Goal: Task Accomplishment & Management: Use online tool/utility

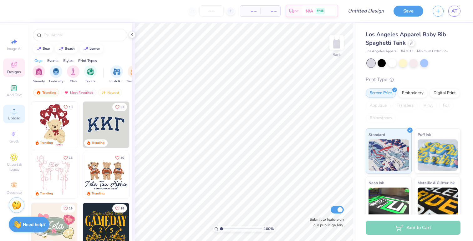
click at [12, 115] on div "Upload" at bounding box center [14, 114] width 22 height 18
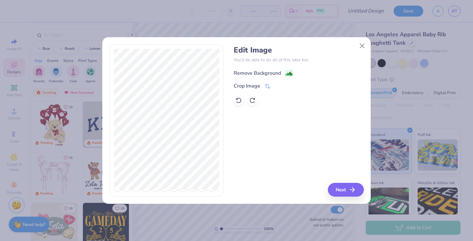
click at [274, 72] on div "Remove Background" at bounding box center [257, 73] width 47 height 8
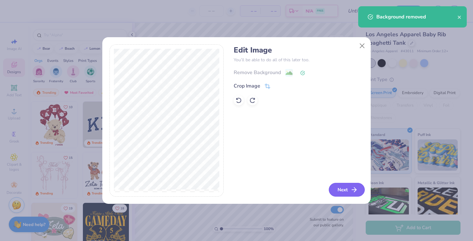
click at [331, 189] on button "Next" at bounding box center [347, 190] width 36 height 14
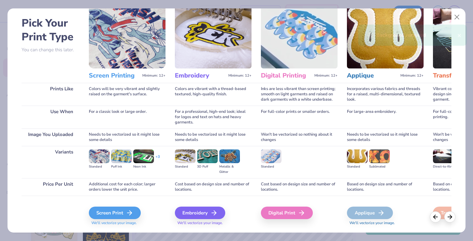
scroll to position [39, 0]
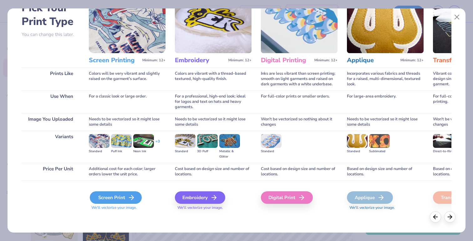
click at [119, 197] on div "Screen Print" at bounding box center [116, 197] width 52 height 13
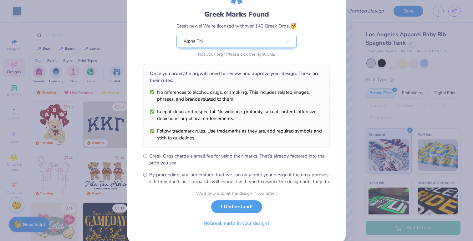
scroll to position [42, 0]
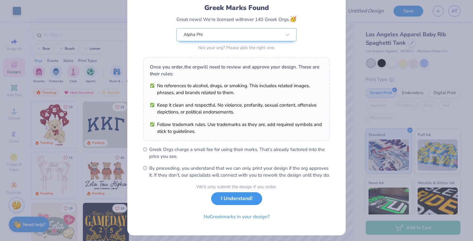
click at [225, 205] on button "I Understand!" at bounding box center [236, 198] width 51 height 13
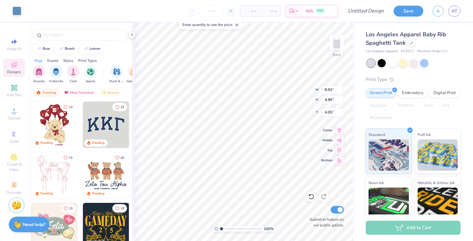
scroll to position [0, 0]
type input "1.87"
type input "4.73"
type input "2.59"
type input "1.77"
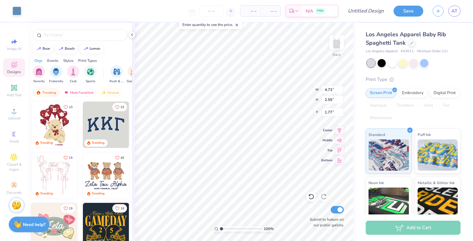
type input "5.46"
type input "2.99"
type input "1.80"
type input "5.83"
type input "3.19"
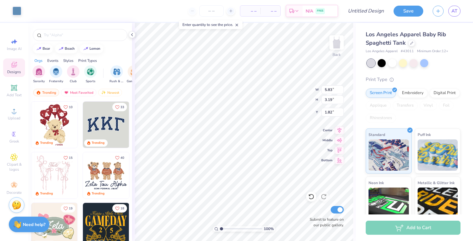
type input "1.82"
click at [370, 11] on input "Design Title" at bounding box center [373, 11] width 31 height 13
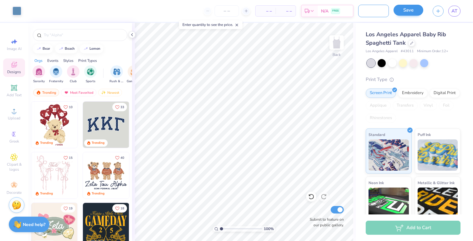
type input "Camp Alpha Phi Tanks"
click at [408, 12] on button "Save" at bounding box center [408, 10] width 30 height 11
click at [226, 11] on input "number" at bounding box center [226, 10] width 24 height 11
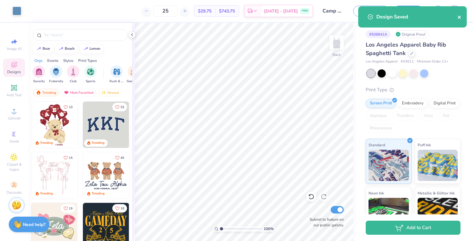
type input "25"
click at [459, 16] on icon "close" at bounding box center [459, 17] width 4 height 5
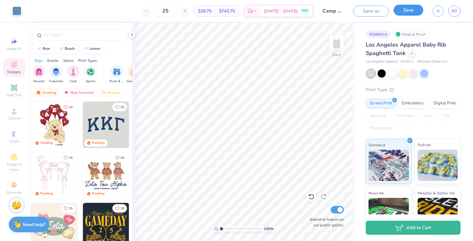
click at [414, 8] on button "Save" at bounding box center [408, 10] width 30 height 11
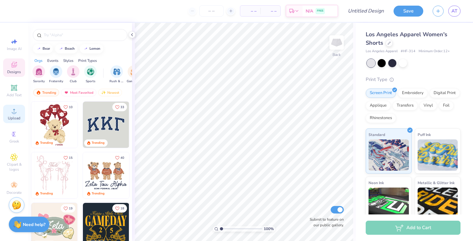
click at [17, 113] on icon at bounding box center [14, 111] width 8 height 8
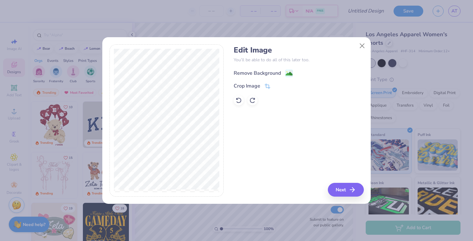
click at [280, 72] on div "Remove Background" at bounding box center [257, 73] width 47 height 8
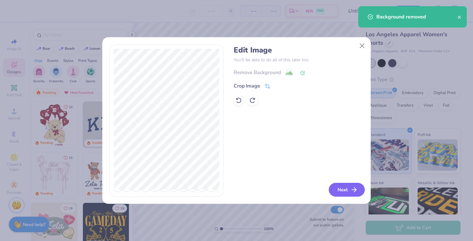
click at [346, 184] on button "Next" at bounding box center [347, 190] width 36 height 14
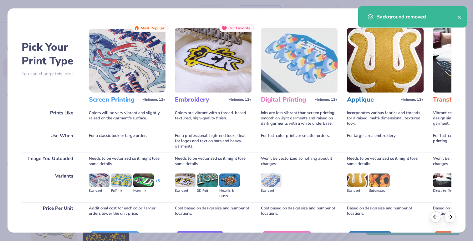
scroll to position [39, 0]
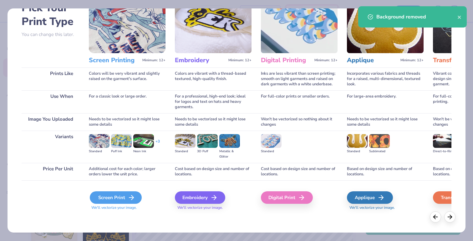
click at [118, 204] on div "Screen Print" at bounding box center [116, 197] width 52 height 13
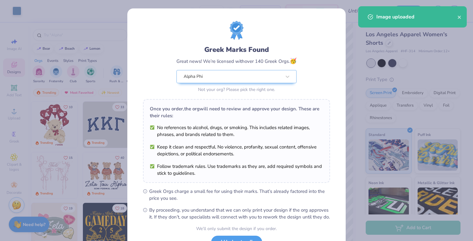
click at [267, 151] on body "Art colors – – Per Item – – Total Est. Delivery N/A FREE Design Title Save AT I…" at bounding box center [236, 120] width 473 height 241
type input "5.64"
type input "2.35"
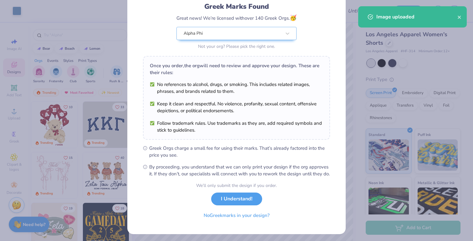
scroll to position [52, 0]
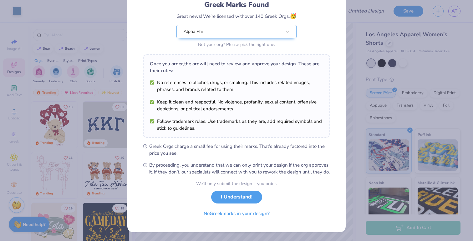
click at [240, 199] on button "I Understand!" at bounding box center [236, 197] width 51 height 13
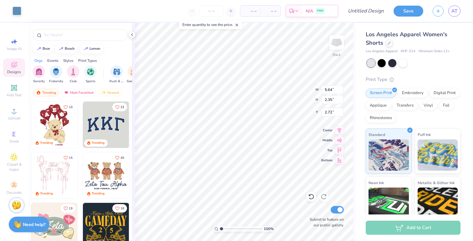
scroll to position [0, 0]
type input "2.60"
type input "1.08"
type input "4.86"
type input "3.20"
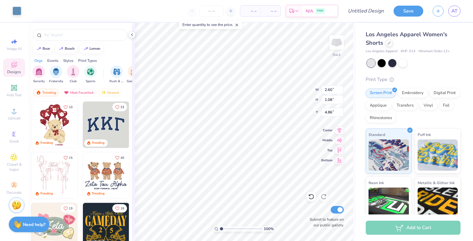
type input "1.33"
type input "4.63"
type input "2.10"
type input "4.50"
type input "3.75"
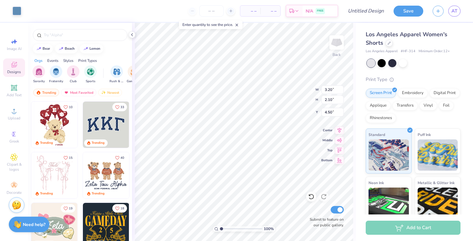
type input "2.45"
type input "4.25"
type input "3.76"
type input "2.38"
type input "4.25"
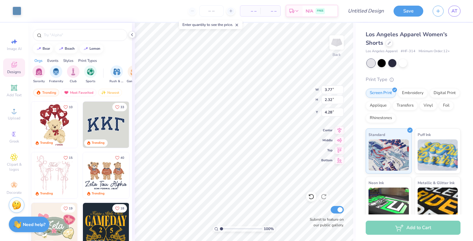
type input "3.77"
type input "2.32"
type input "4.28"
type input "4.18"
type input "2.57"
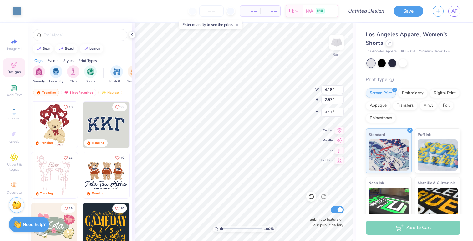
type input "4.17"
type input "4.09"
click at [375, 9] on input "Design Title" at bounding box center [373, 11] width 31 height 13
type input "Camp Alpha Phi Shorts"
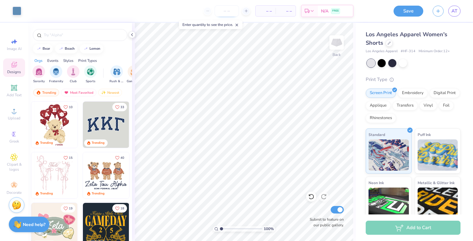
scroll to position [0, 0]
click at [234, 10] on input "number" at bounding box center [226, 10] width 24 height 11
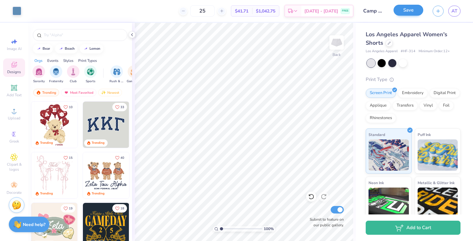
type input "25"
click at [414, 12] on button "Save" at bounding box center [408, 10] width 30 height 11
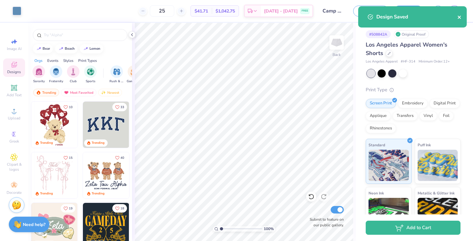
click at [460, 19] on div "Design Saved" at bounding box center [412, 16] width 108 height 21
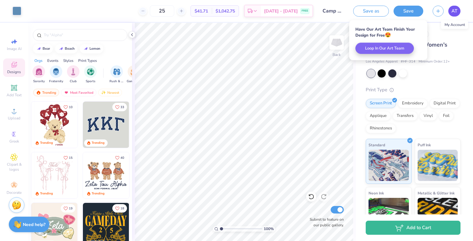
click at [454, 12] on span "AT" at bounding box center [454, 11] width 6 height 7
